Goal: Task Accomplishment & Management: Use online tool/utility

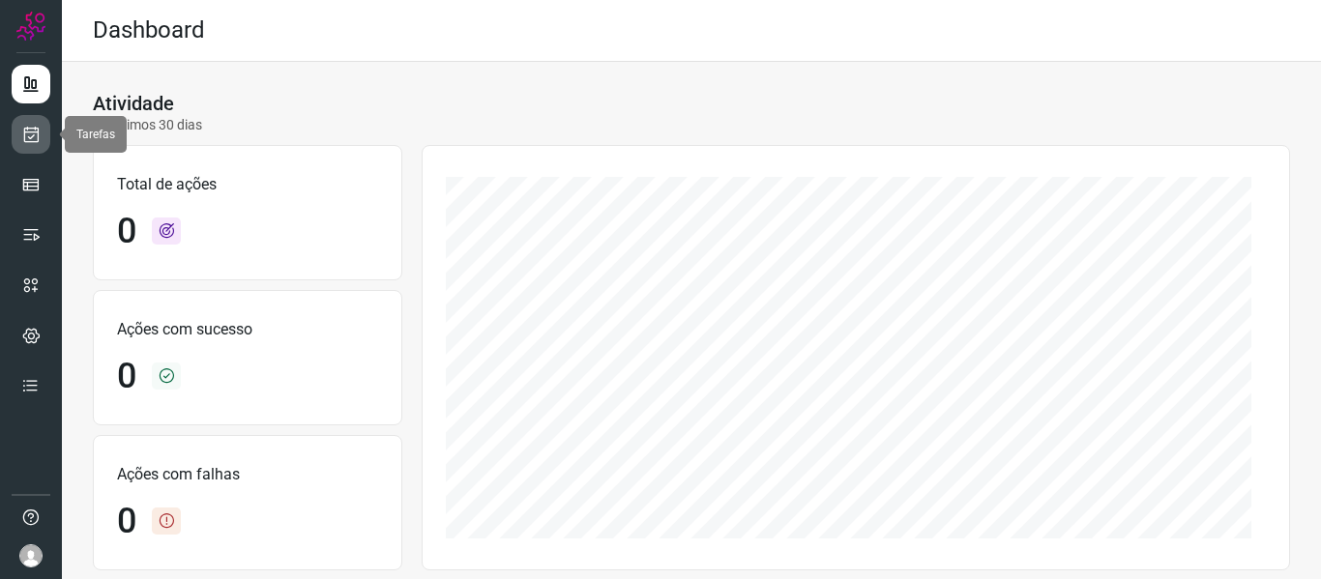
click at [45, 126] on link at bounding box center [31, 134] width 39 height 39
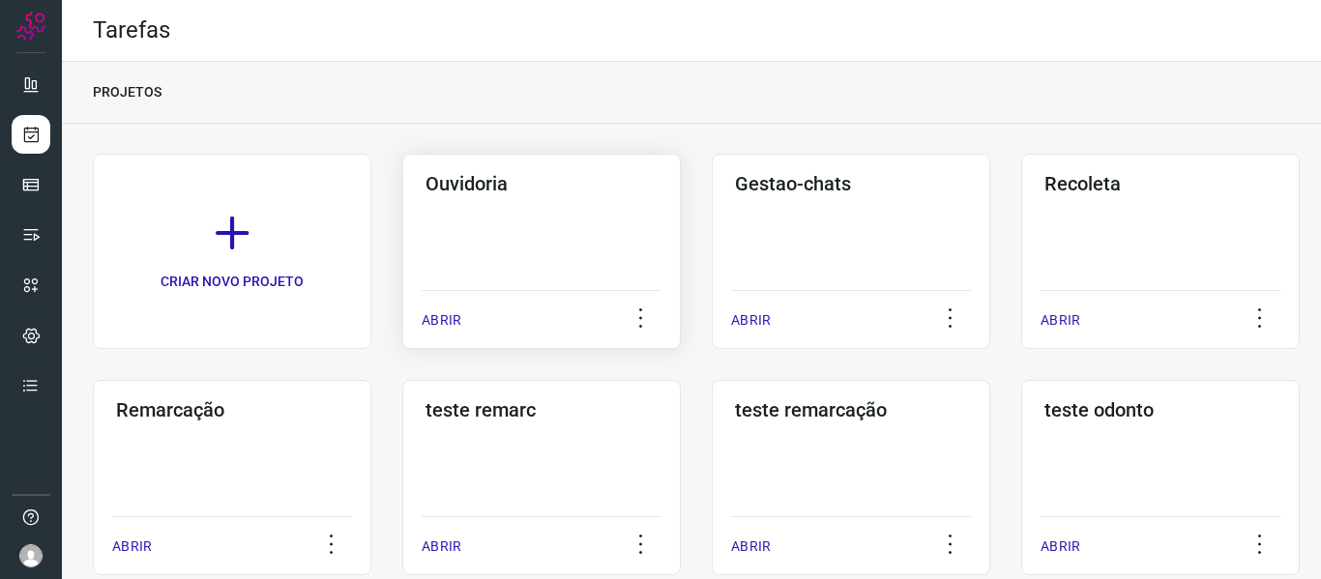
click at [486, 315] on div "ABRIR" at bounding box center [542, 314] width 240 height 48
click at [412, 315] on div "Ouvidoria ABRIR" at bounding box center [541, 251] width 278 height 195
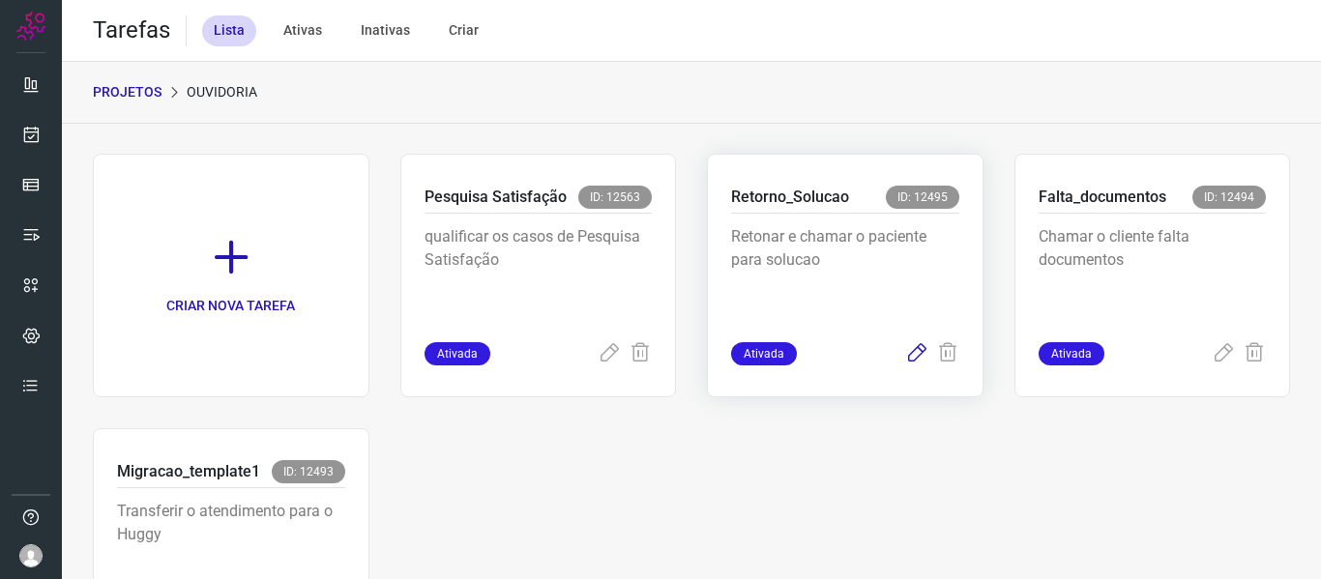
click at [908, 359] on icon at bounding box center [916, 353] width 23 height 23
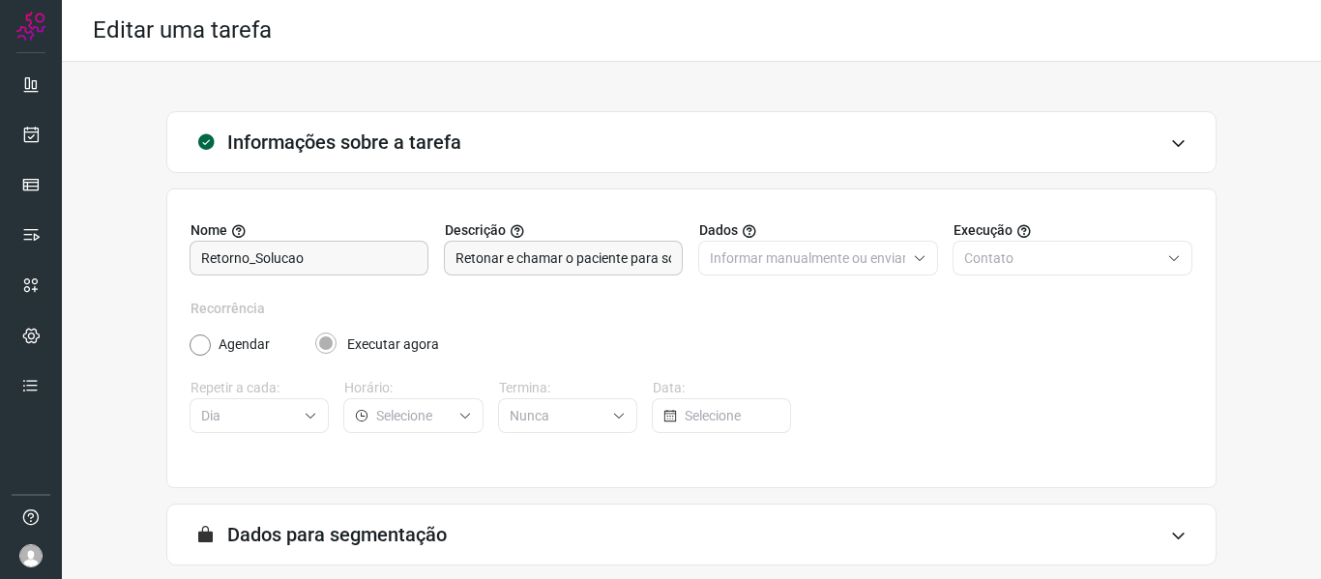
scroll to position [176, 0]
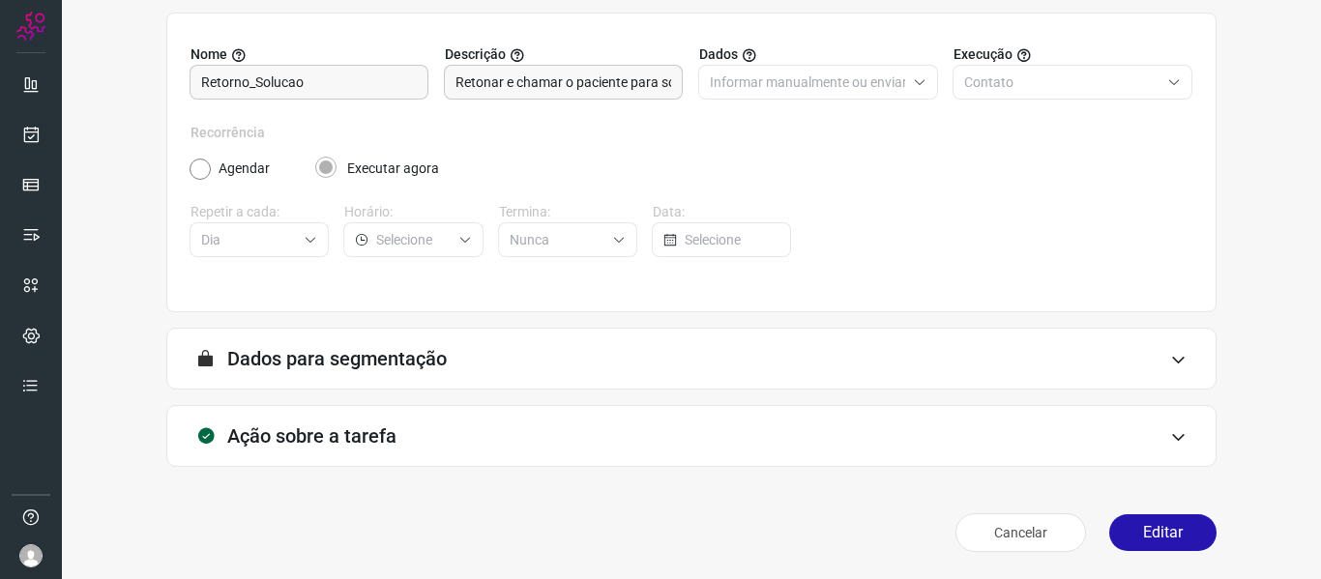
click at [1093, 509] on div "Cancelar Editar" at bounding box center [691, 533] width 1050 height 54
click at [1109, 518] on button "Editar" at bounding box center [1162, 532] width 107 height 37
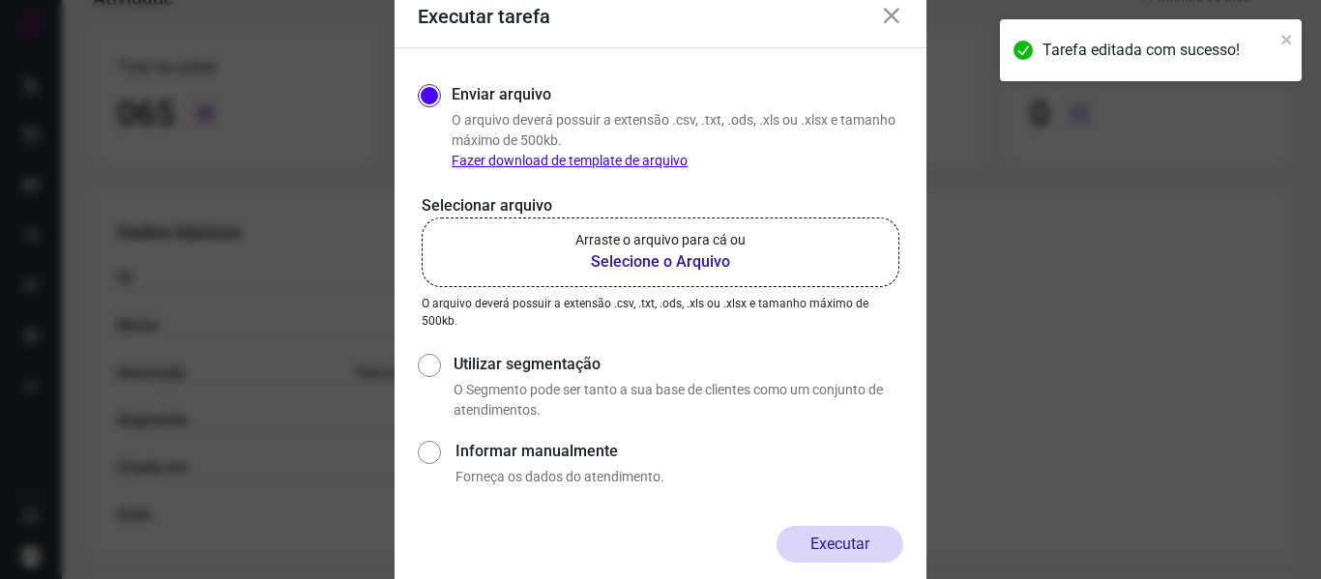
click at [701, 243] on p "Arraste o arquivo para cá ou" at bounding box center [660, 240] width 170 height 20
click at [0, 0] on input "Arraste o arquivo para cá ou Selecione o Arquivo" at bounding box center [0, 0] width 0 height 0
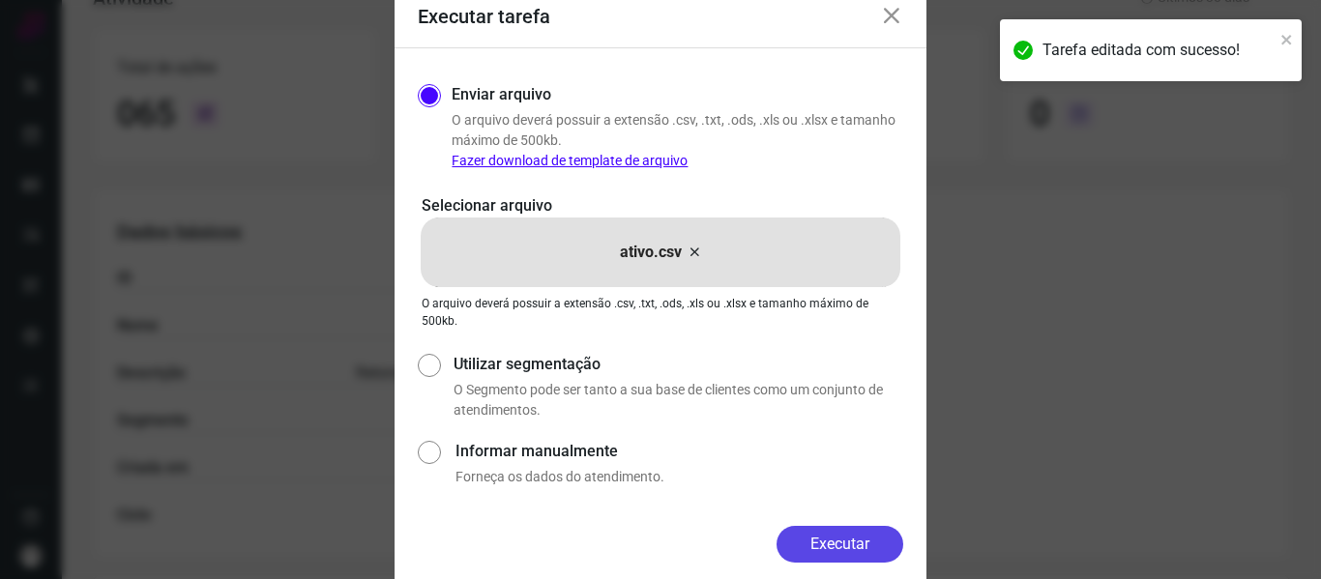
click at [835, 539] on button "Executar" at bounding box center [839, 544] width 127 height 37
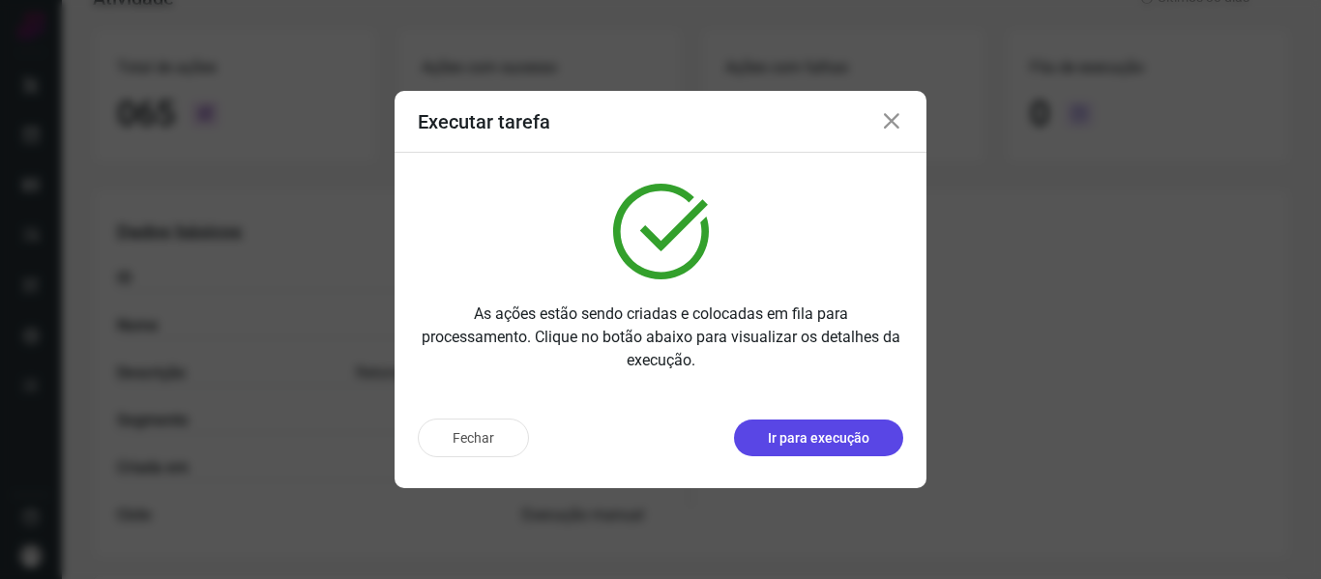
click at [816, 446] on p "Ir para execução" at bounding box center [819, 438] width 102 height 20
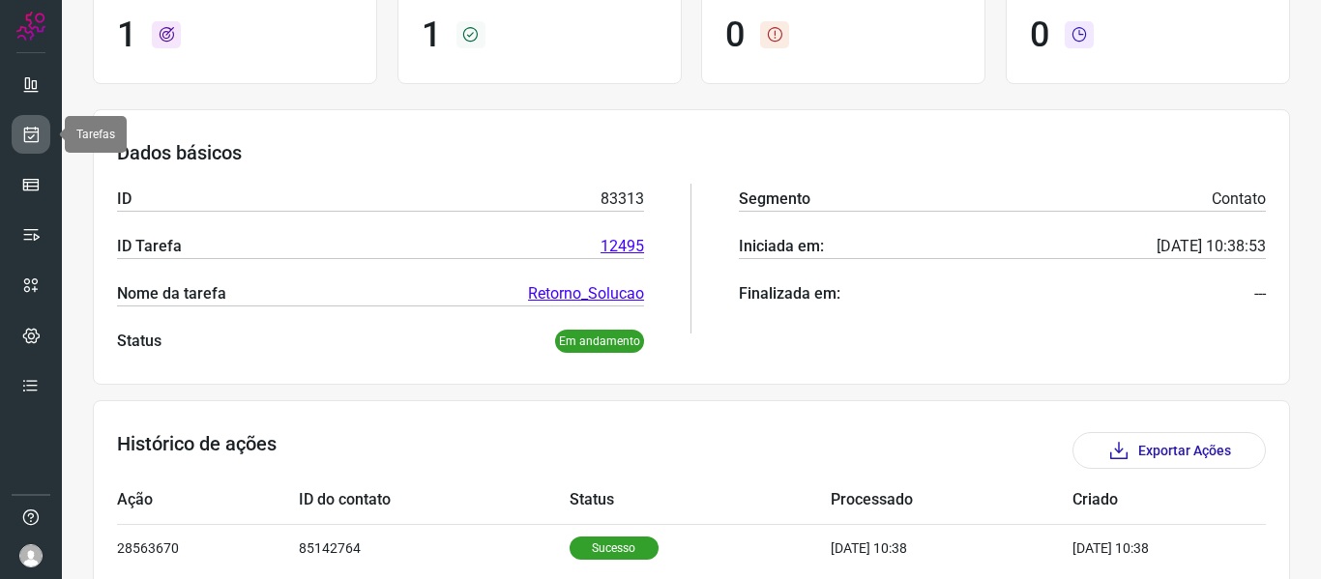
click at [37, 152] on link at bounding box center [31, 134] width 39 height 39
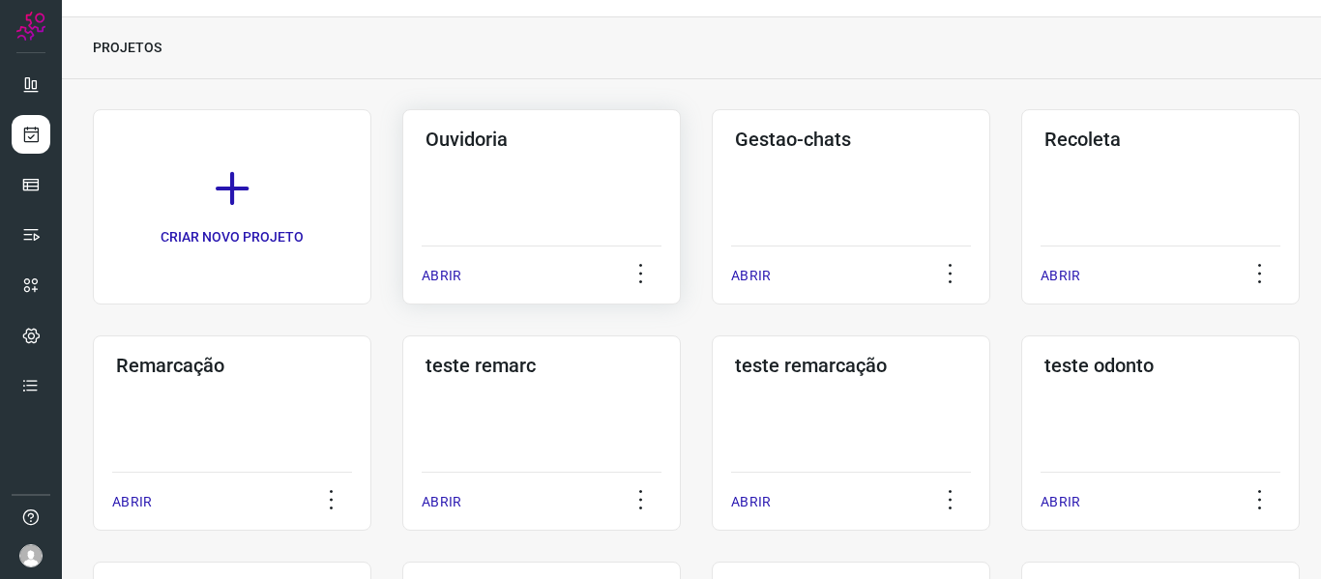
click at [427, 268] on p "ABRIR" at bounding box center [442, 276] width 40 height 20
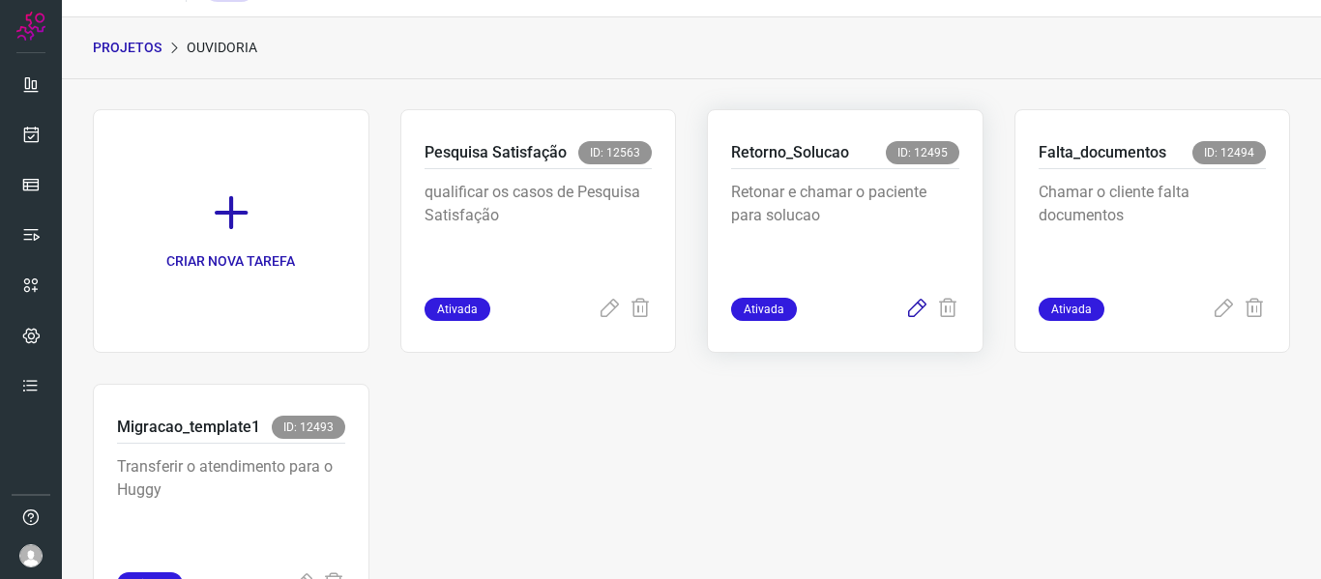
click at [905, 308] on icon at bounding box center [916, 309] width 23 height 23
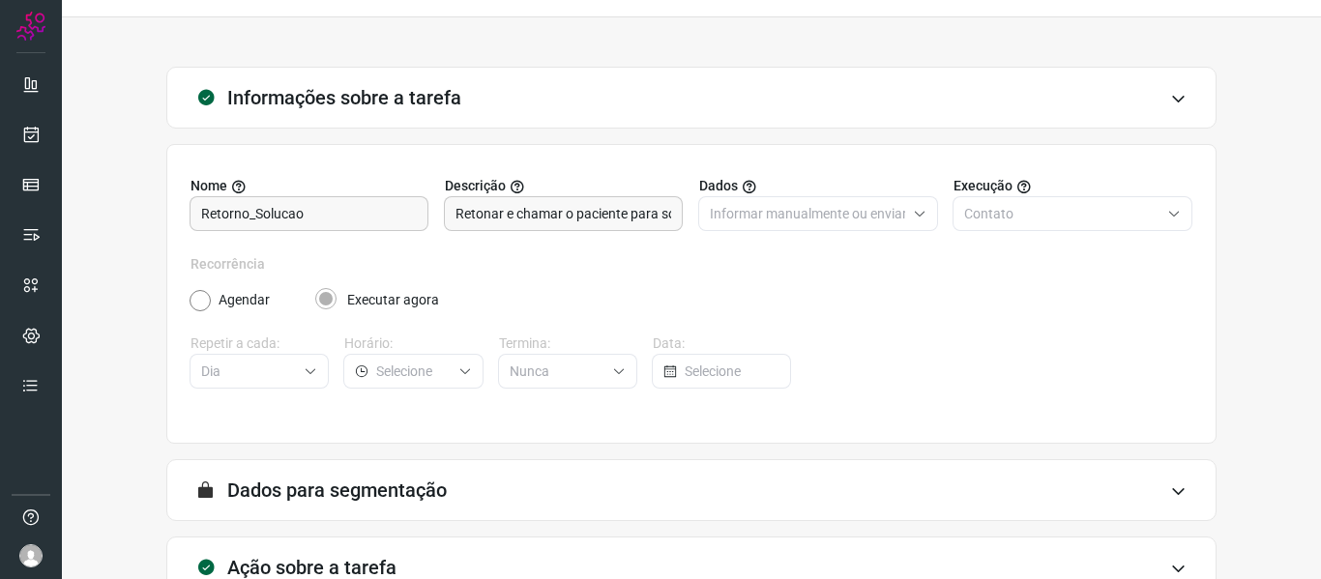
scroll to position [176, 0]
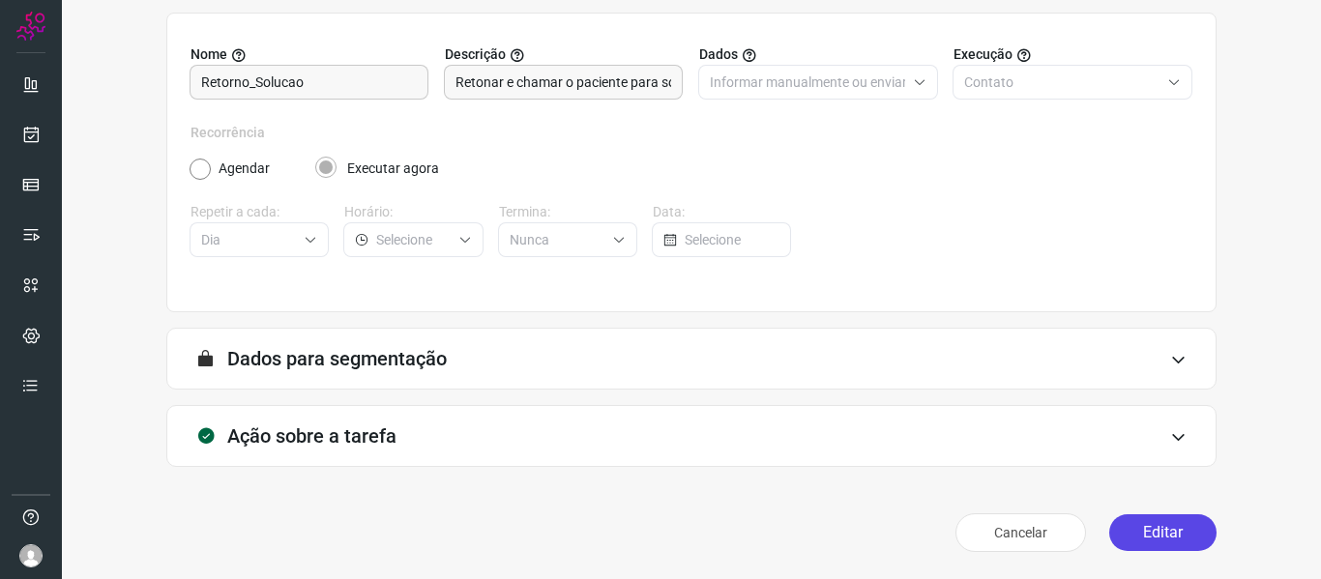
click at [1188, 522] on button "Editar" at bounding box center [1162, 532] width 107 height 37
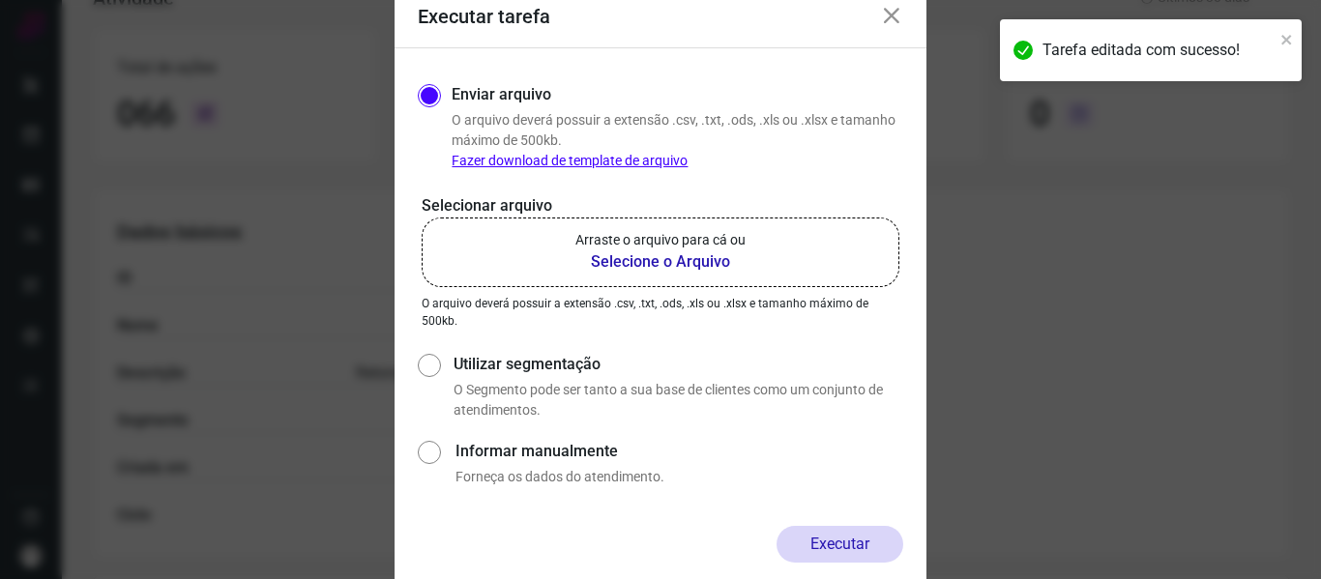
click at [677, 259] on b "Selecione o Arquivo" at bounding box center [660, 261] width 170 height 23
click at [0, 0] on input "Arraste o arquivo para cá ou Selecione o Arquivo" at bounding box center [0, 0] width 0 height 0
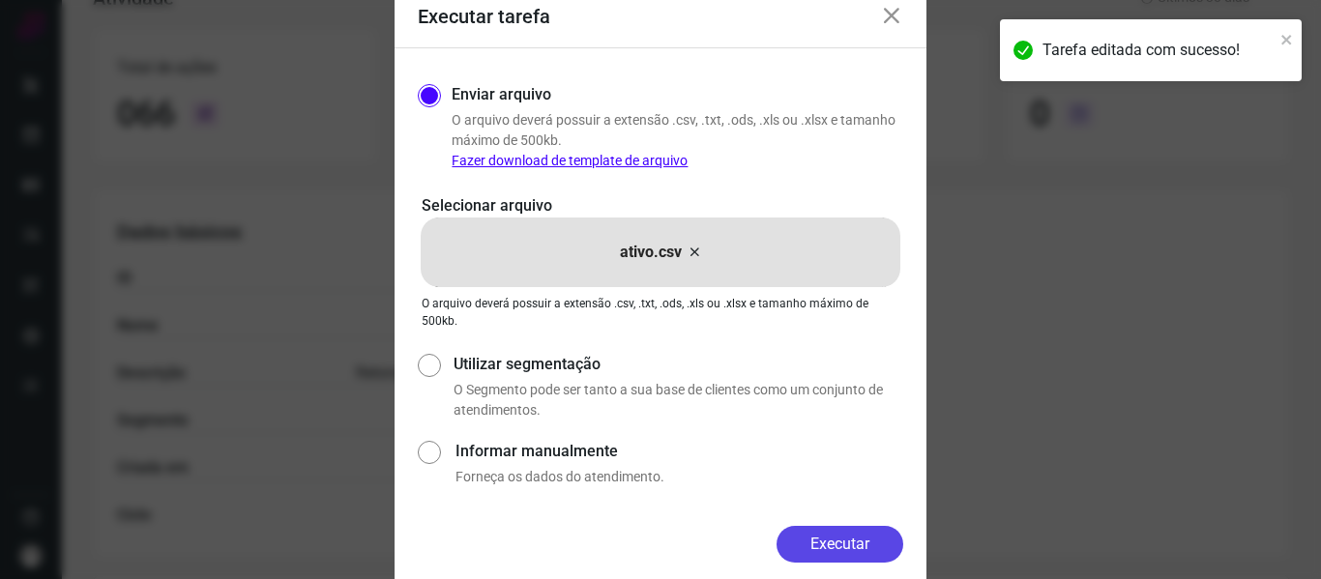
click at [829, 543] on button "Executar" at bounding box center [839, 544] width 127 height 37
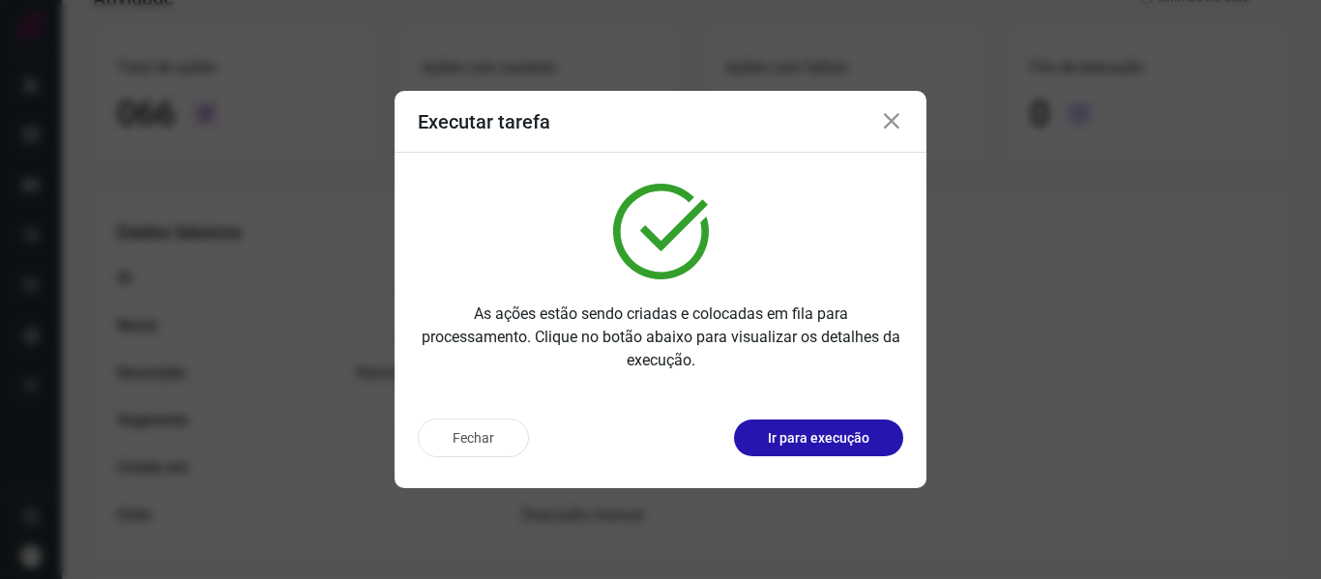
click at [777, 419] on div "Fechar Ir para execução" at bounding box center [660, 438] width 485 height 39
click at [779, 436] on p "Ir para execução" at bounding box center [819, 438] width 102 height 20
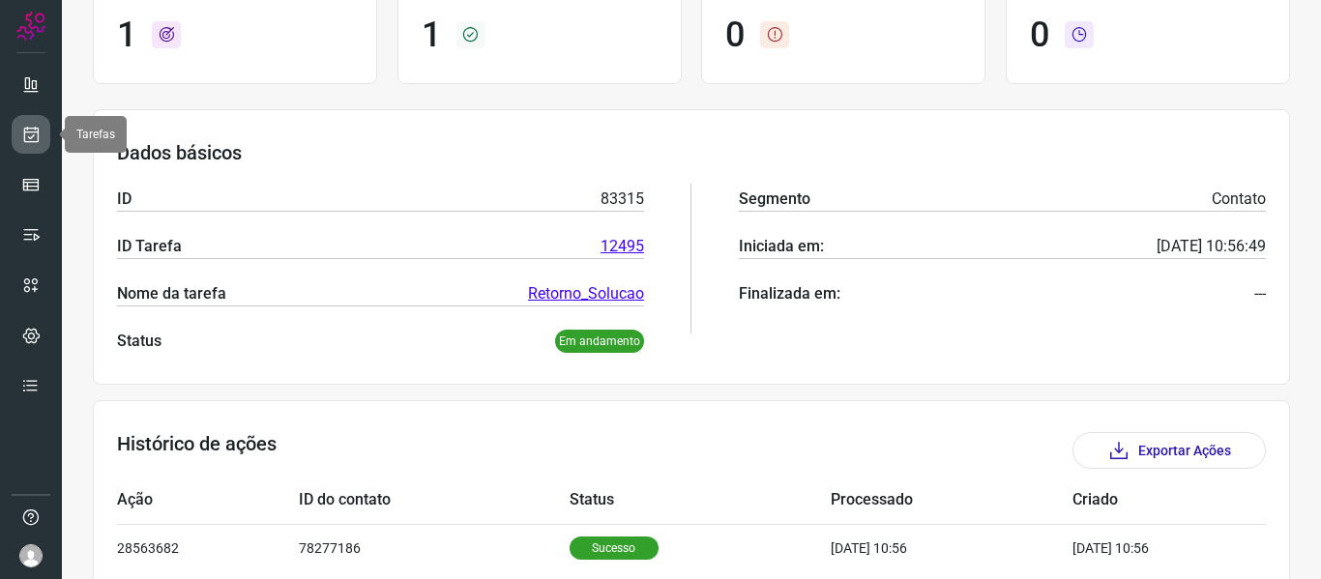
click at [19, 125] on link at bounding box center [31, 134] width 39 height 39
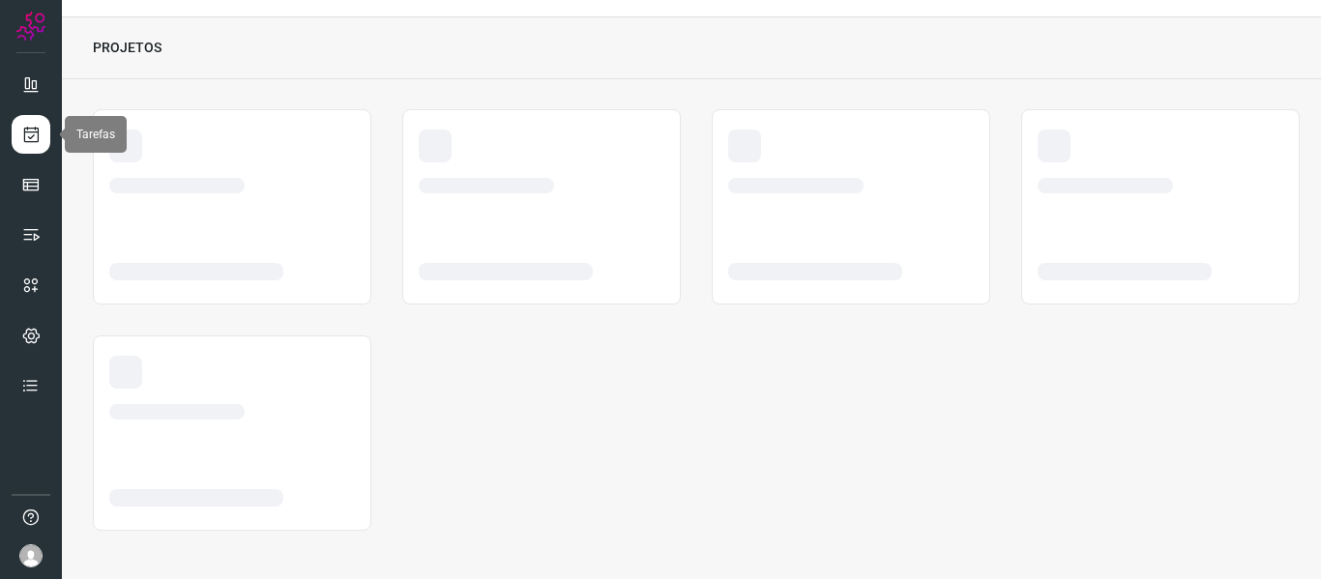
scroll to position [44, 0]
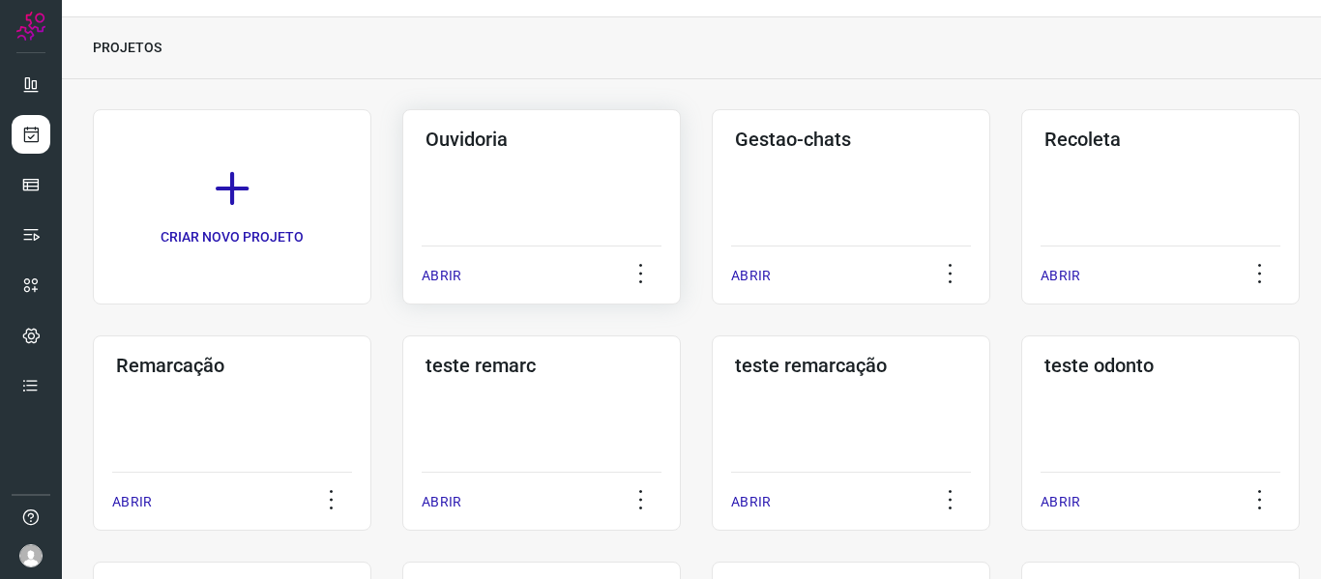
click at [451, 283] on p "ABRIR" at bounding box center [442, 276] width 40 height 20
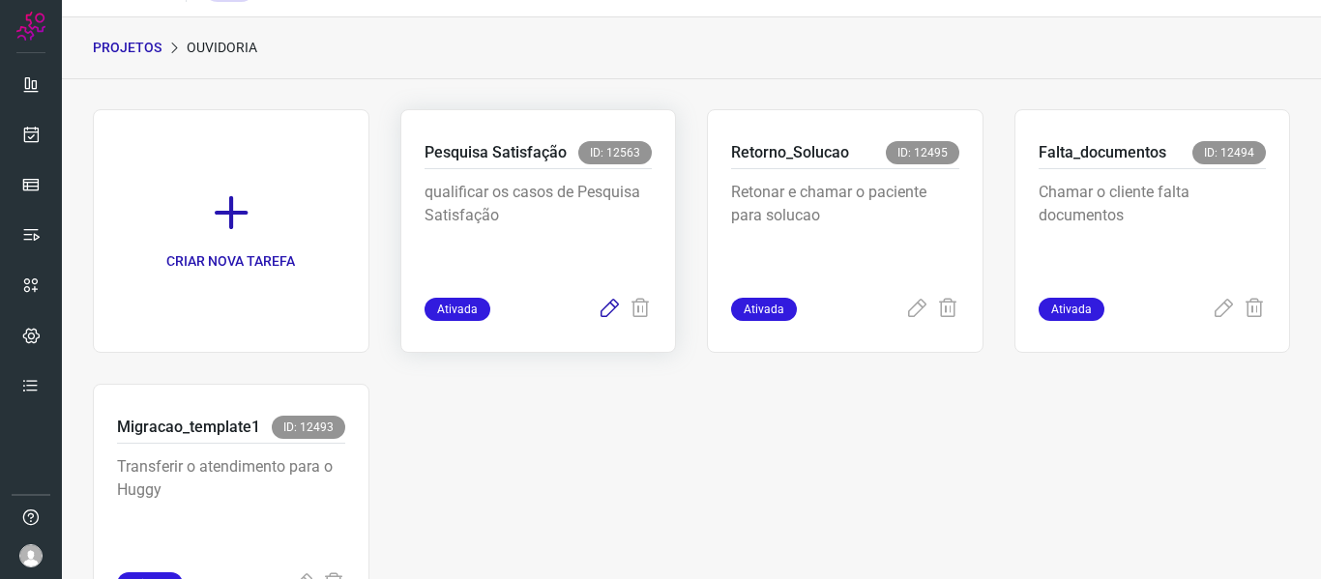
click at [597, 310] on icon at bounding box center [608, 309] width 23 height 23
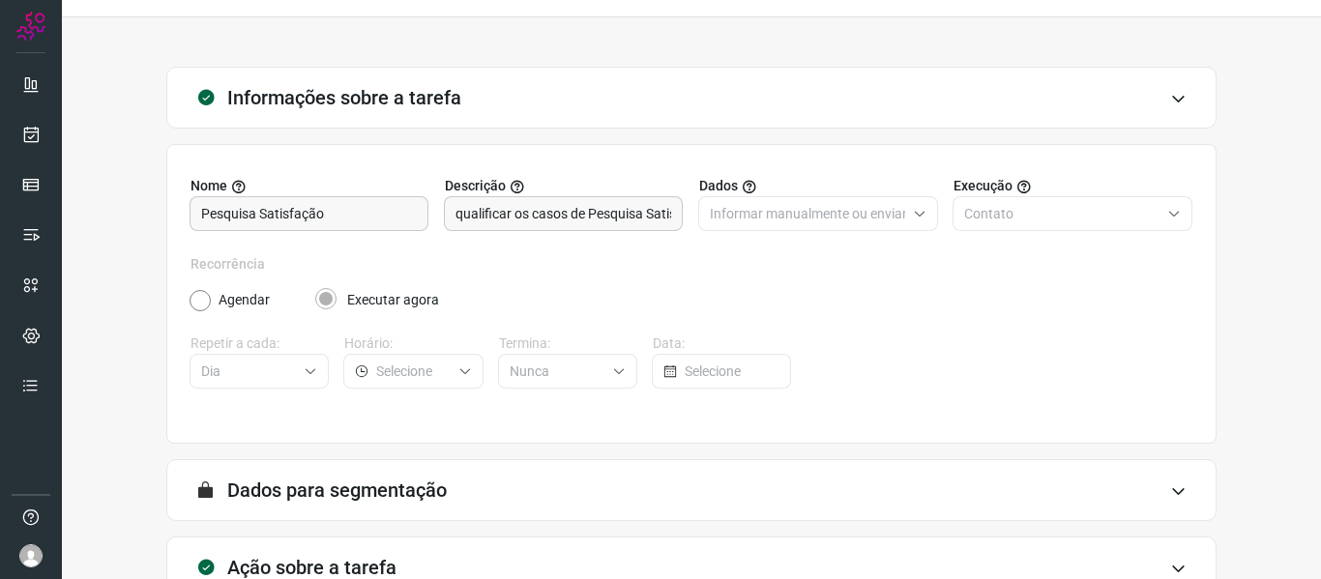
scroll to position [176, 0]
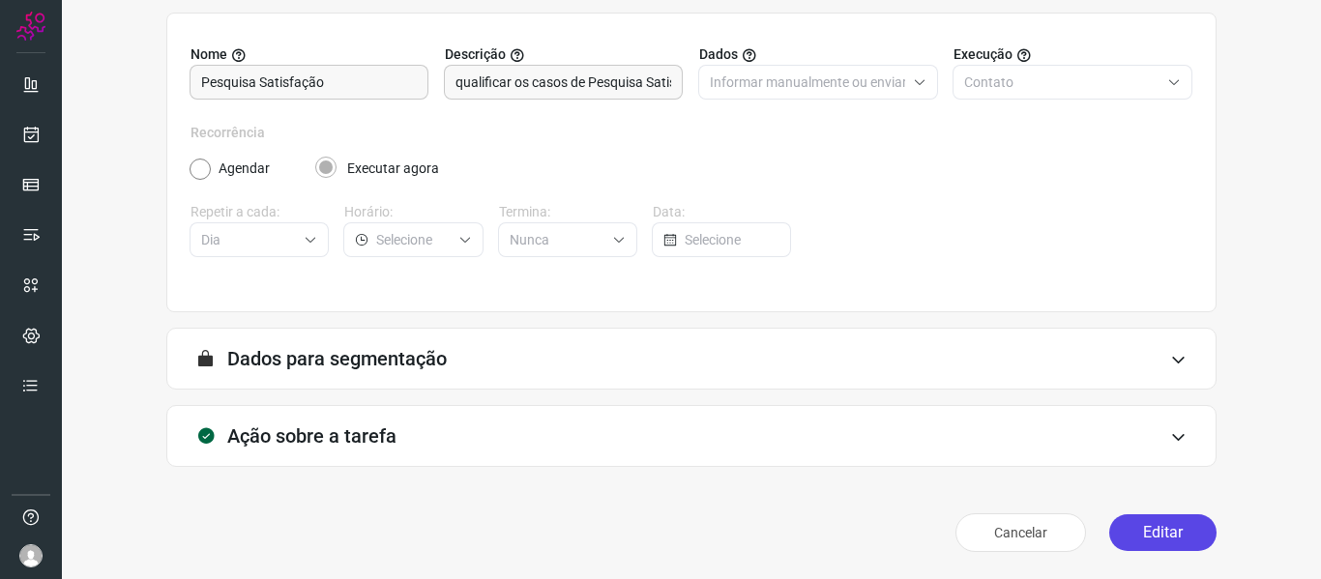
click at [1151, 535] on button "Editar" at bounding box center [1162, 532] width 107 height 37
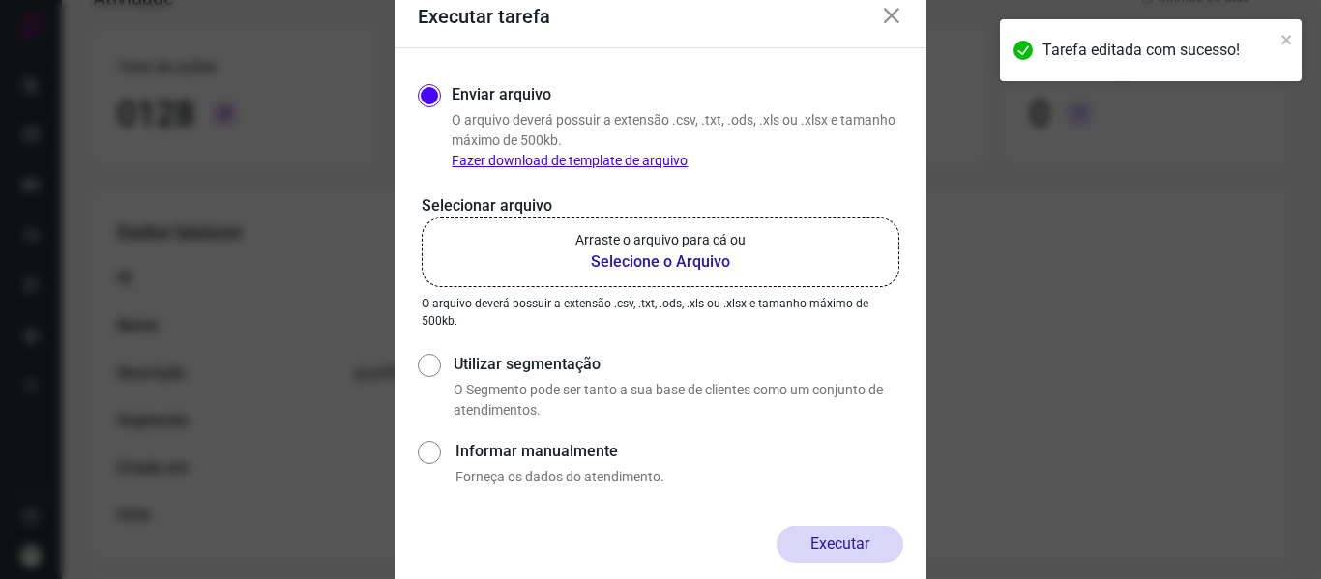
scroll to position [454, 0]
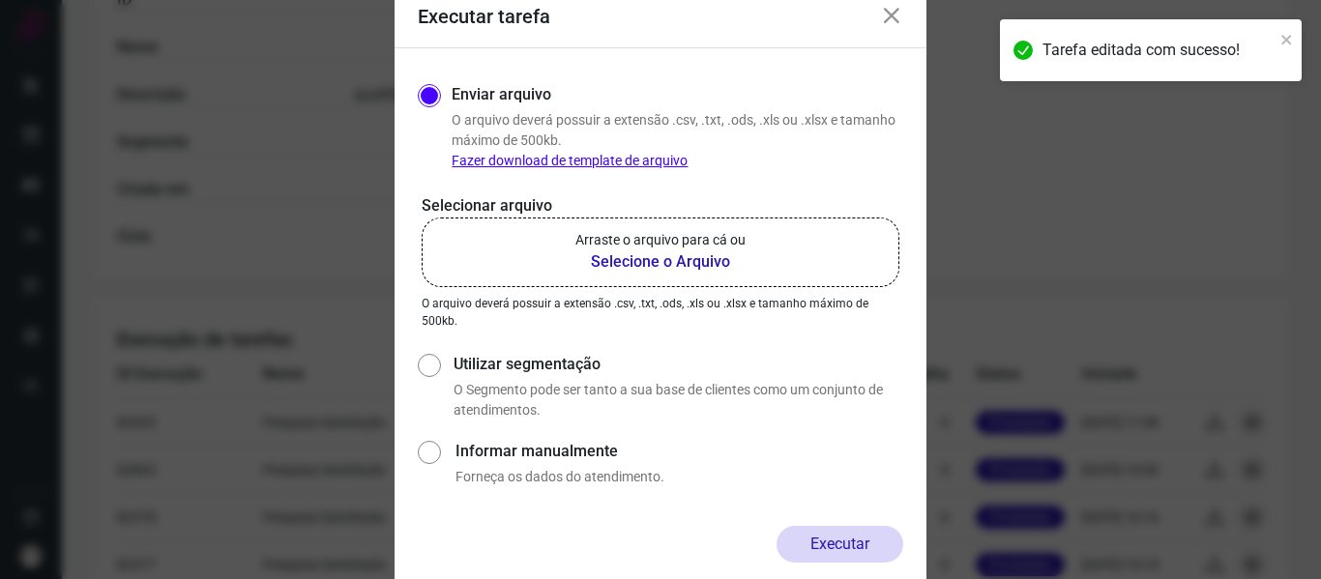
click at [727, 243] on p "Arraste o arquivo para cá ou" at bounding box center [660, 240] width 170 height 20
click at [0, 0] on input "Arraste o arquivo para cá ou Selecione o Arquivo" at bounding box center [0, 0] width 0 height 0
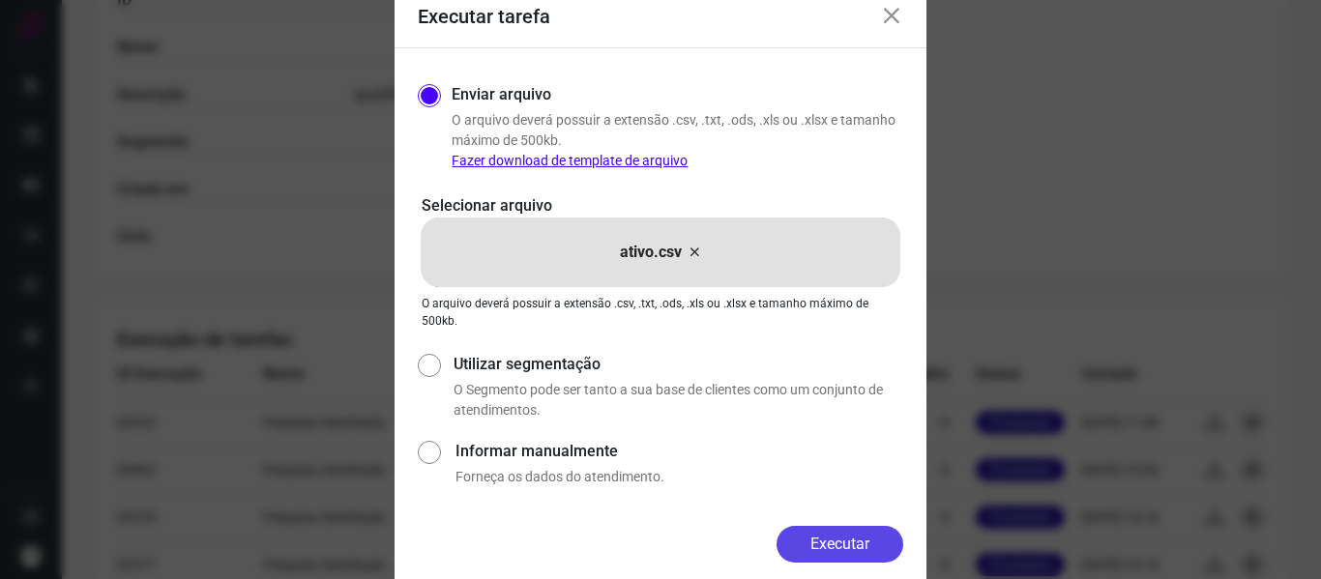
click at [826, 542] on button "Executar" at bounding box center [839, 544] width 127 height 37
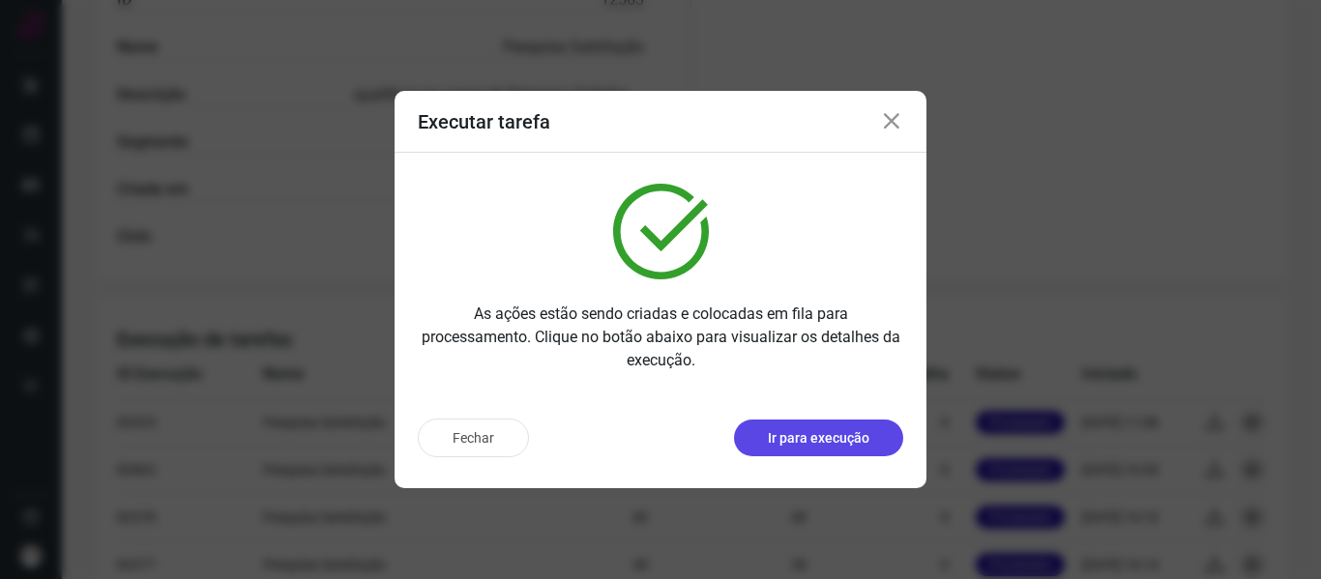
click at [815, 450] on button "Ir para execução" at bounding box center [818, 438] width 169 height 37
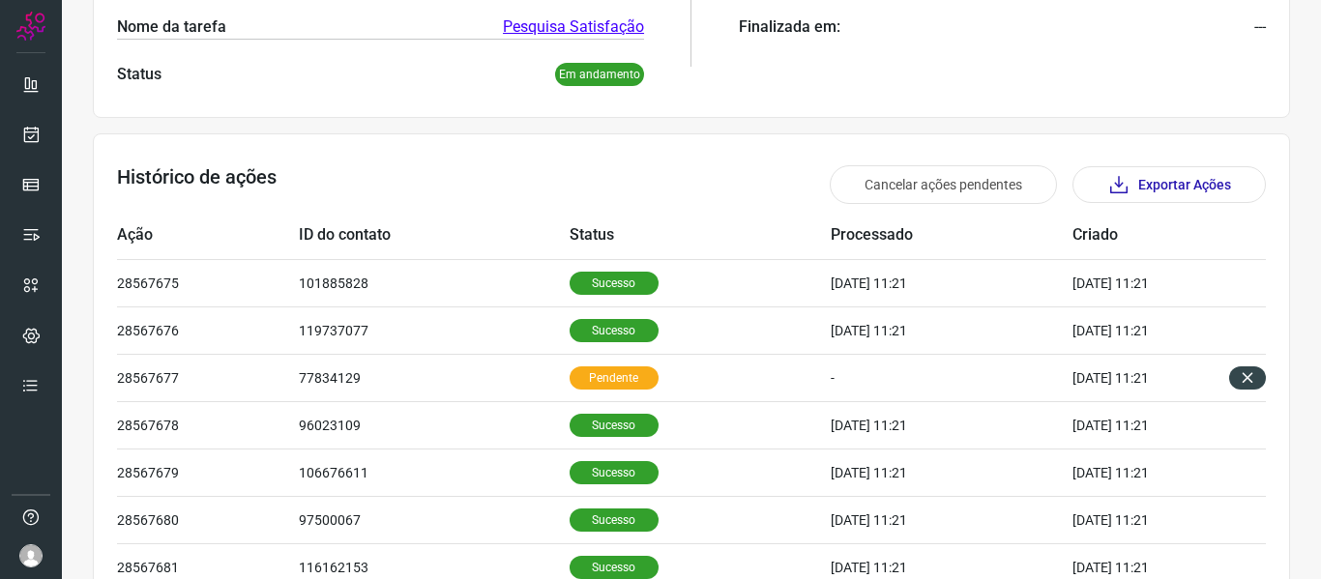
scroll to position [599, 0]
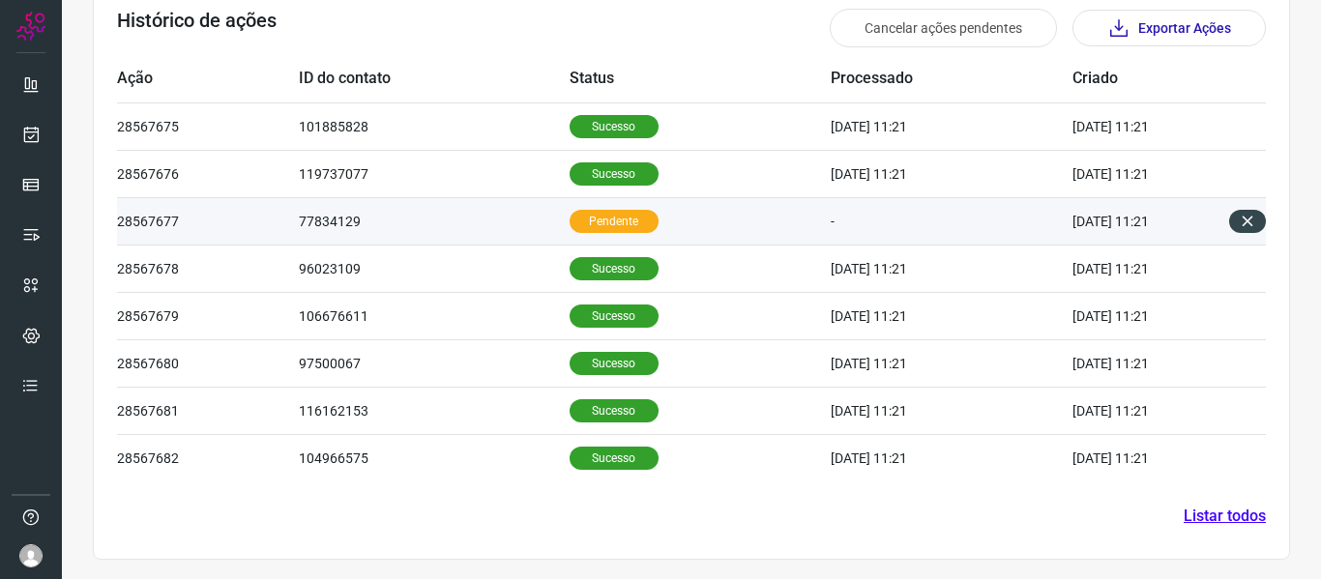
click at [335, 225] on td "77834129" at bounding box center [434, 220] width 270 height 47
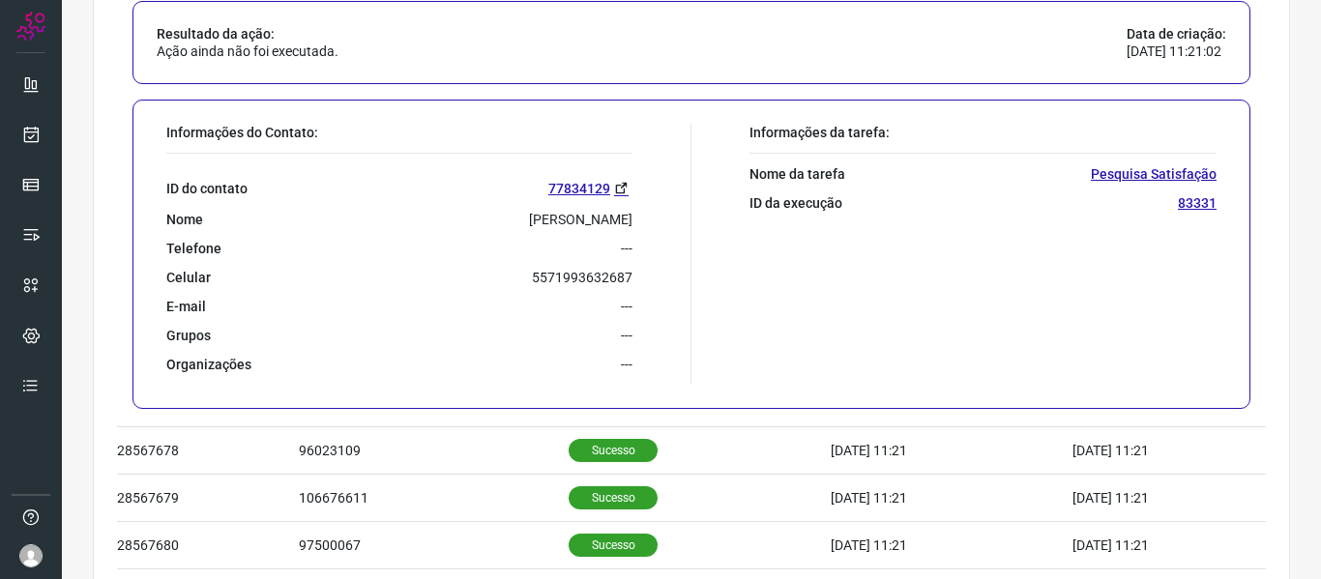
scroll to position [889, 0]
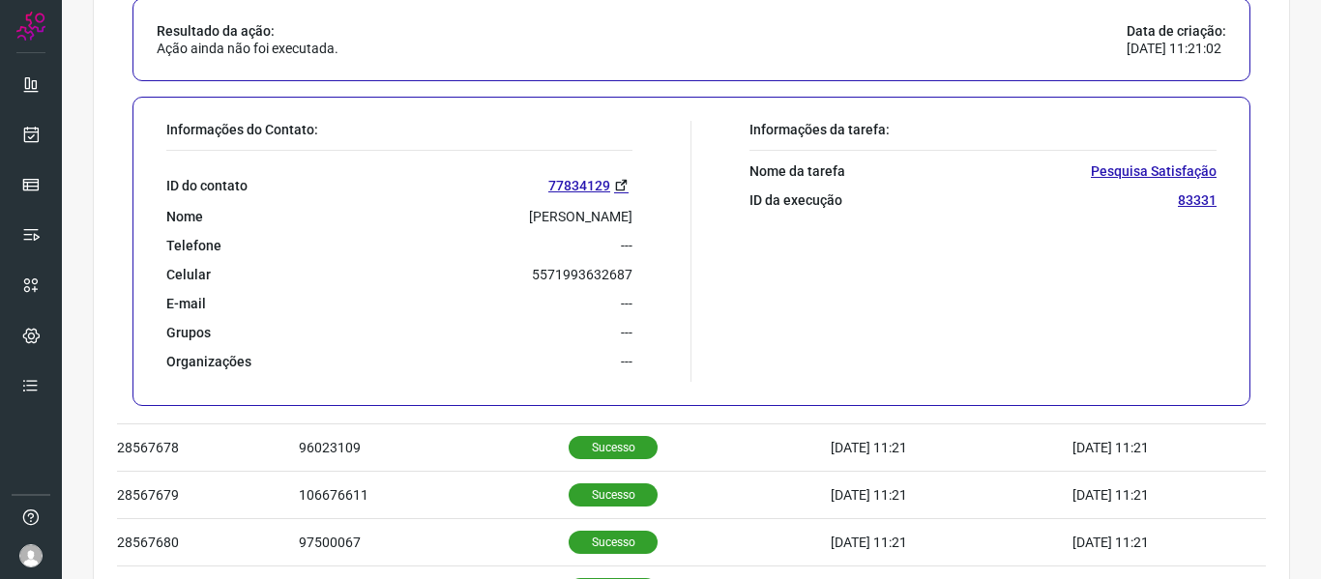
click at [592, 276] on p "5571993632687" at bounding box center [582, 274] width 101 height 17
copy p "5571993632687"
